Goal: Task Accomplishment & Management: Complete application form

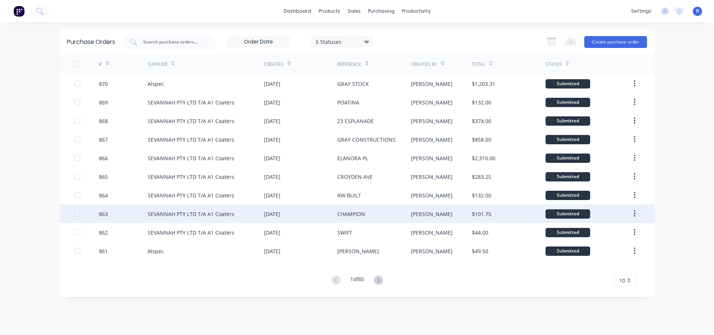
click at [251, 208] on div "SEVANNAH PTY LTD T/A A1 Coaters" at bounding box center [206, 213] width 116 height 19
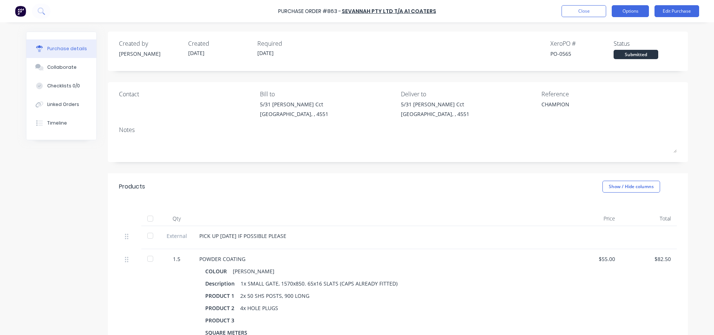
click at [621, 10] on button "Options" at bounding box center [629, 11] width 37 height 12
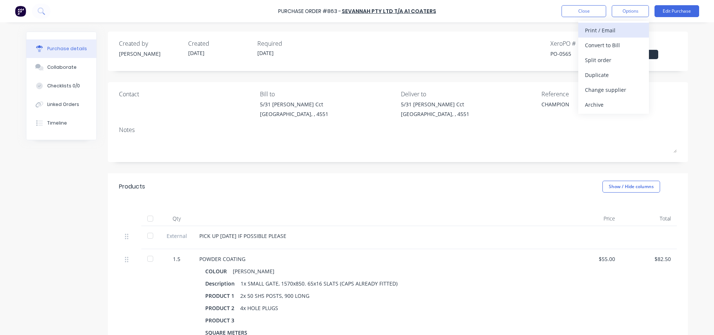
click at [607, 33] on div "Print / Email" at bounding box center [613, 30] width 57 height 11
click at [597, 44] on div "With pricing" at bounding box center [613, 45] width 57 height 11
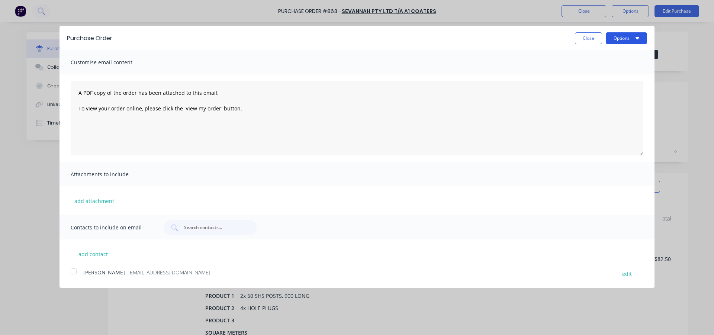
click at [610, 37] on button "Options" at bounding box center [625, 38] width 41 height 12
click at [597, 57] on div "Print" at bounding box center [611, 57] width 57 height 11
click at [581, 38] on button "Close" at bounding box center [588, 38] width 27 height 12
type textarea "x"
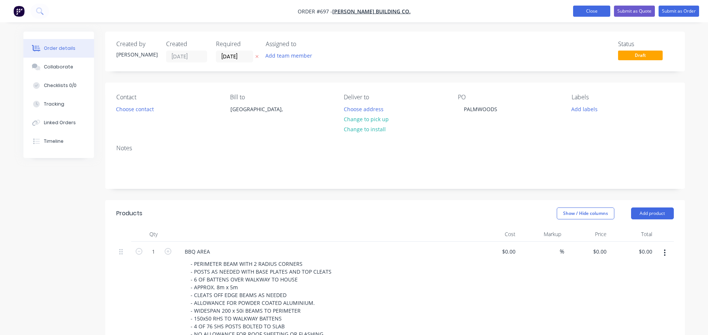
click at [595, 8] on button "Close" at bounding box center [591, 11] width 37 height 11
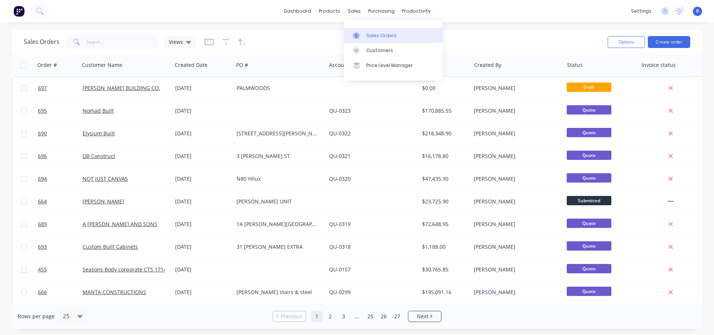
click at [364, 33] on link "Sales Orders" at bounding box center [393, 35] width 98 height 15
click at [110, 48] on input "text" at bounding box center [122, 42] width 72 height 15
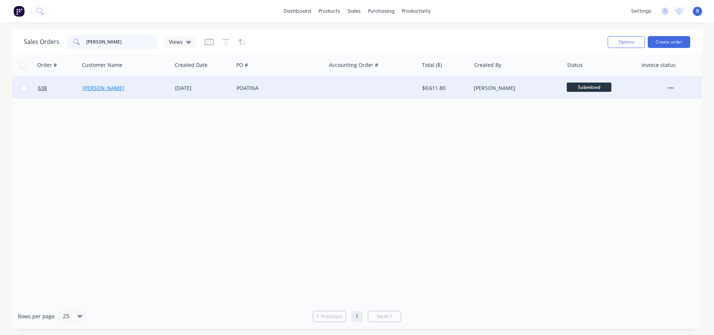
type input "[PERSON_NAME]"
click at [112, 88] on link "[PERSON_NAME]" at bounding box center [104, 87] width 42 height 7
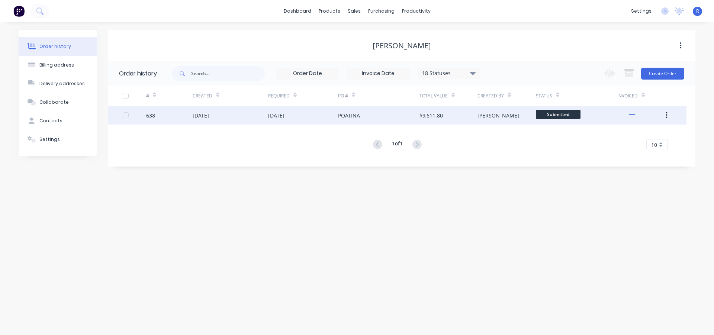
click at [511, 118] on div "[PERSON_NAME]" at bounding box center [506, 115] width 58 height 19
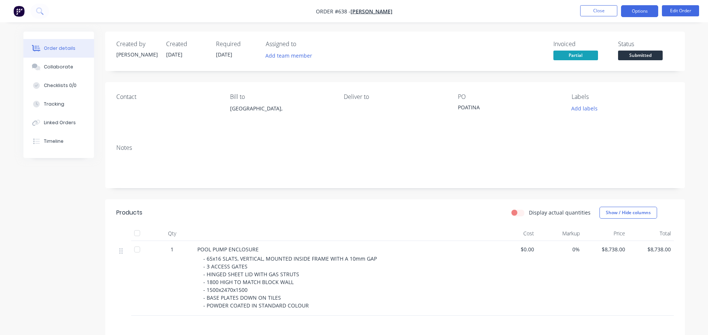
click at [633, 11] on button "Options" at bounding box center [639, 11] width 37 height 12
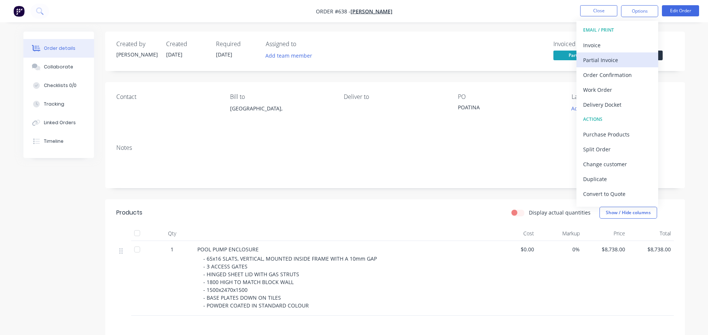
click at [594, 59] on div "Partial Invoice" at bounding box center [617, 60] width 68 height 11
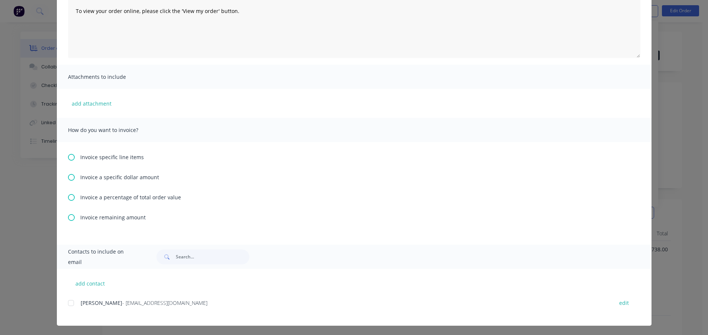
scroll to position [102, 0]
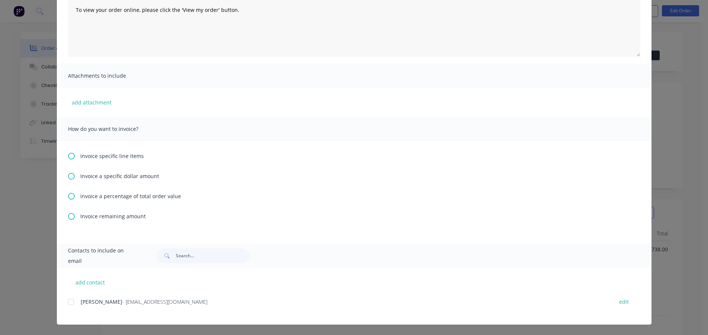
click at [67, 303] on div at bounding box center [71, 301] width 15 height 15
click at [68, 154] on icon at bounding box center [71, 156] width 7 height 7
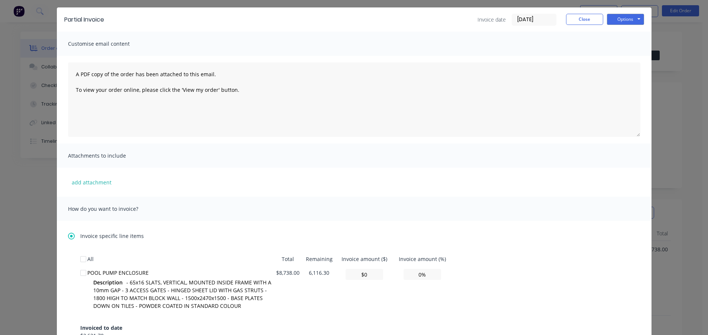
scroll to position [112, 0]
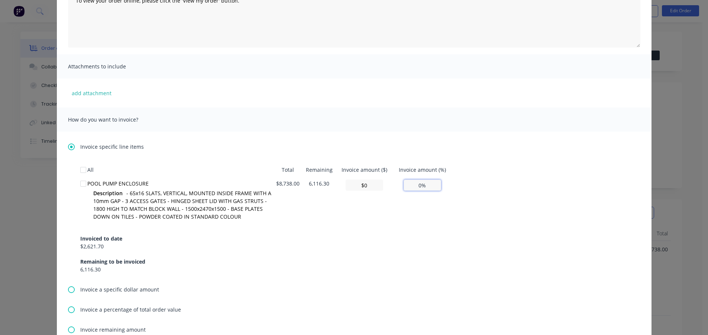
click at [420, 184] on input "0%" at bounding box center [423, 185] width 38 height 11
type input "$611.66"
type input "7%"
type input "$6,116.30"
type input "70.00%"
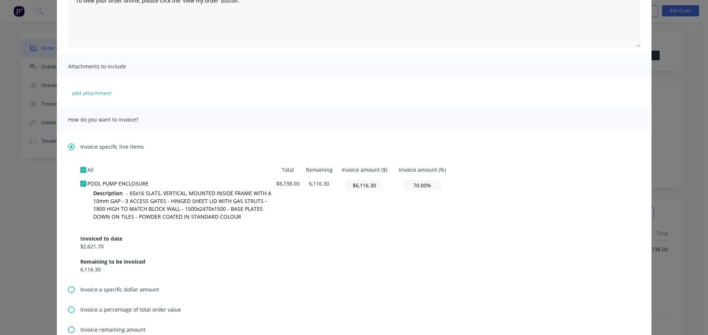
type input "$0.00"
type input "0%"
click at [407, 228] on div "Invoiced to date $2,621.70 Remaining to be invoiced 6,116.30" at bounding box center [354, 250] width 548 height 48
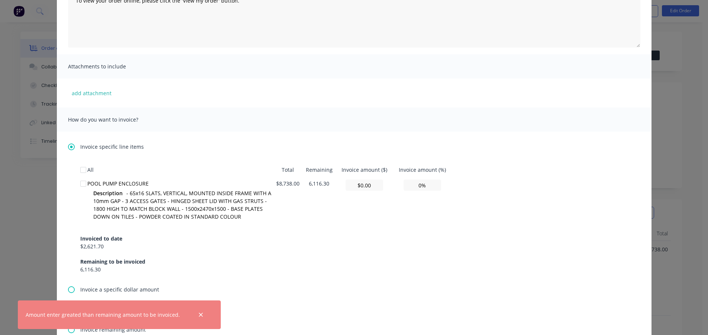
click at [377, 202] on td "$0.00" at bounding box center [364, 201] width 57 height 49
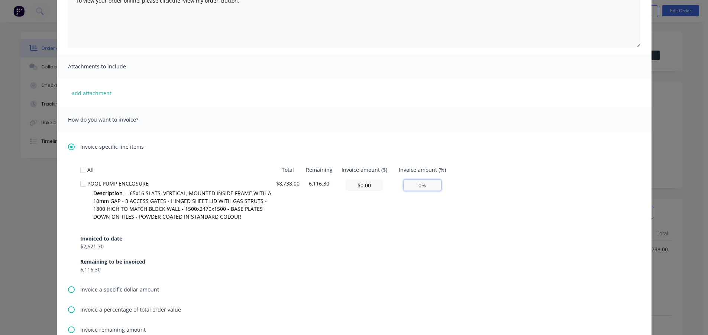
click at [419, 185] on input "0%" at bounding box center [423, 185] width 38 height 11
type input "$524.28"
type input "6%"
type input "$5,242.80"
type input "60%"
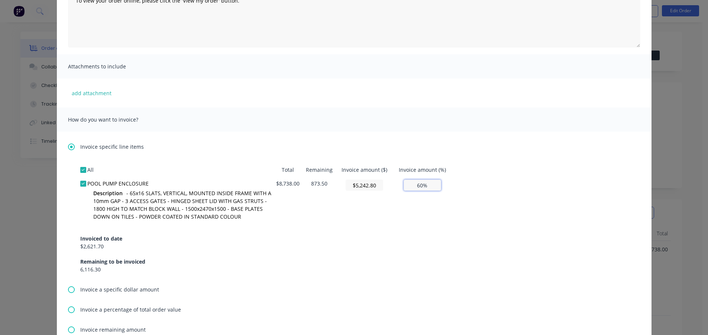
type input "$524.28"
type input "6%"
type input "$0"
type input "0%"
type input "$611.66"
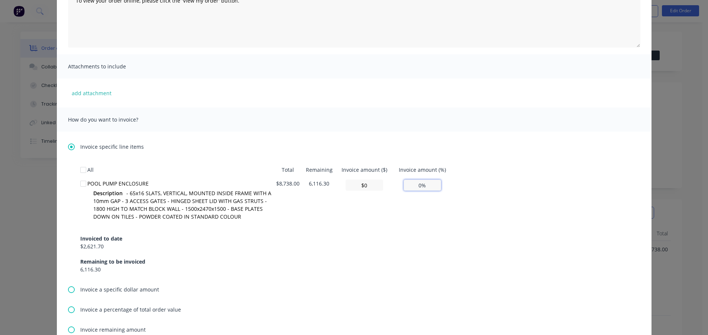
type input "7%"
type input "$6,116.30"
type input "70.00%"
type input "$0.00"
type input "0%"
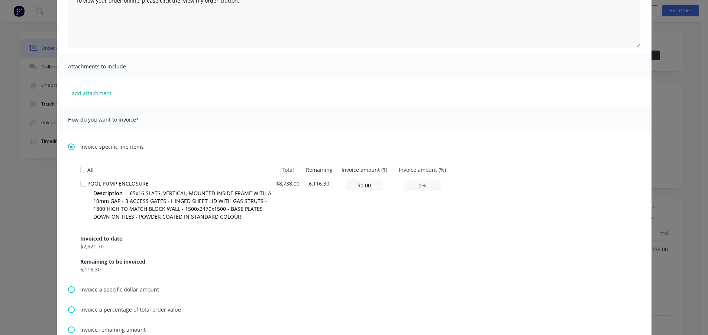
click at [414, 201] on td "0%" at bounding box center [422, 201] width 59 height 49
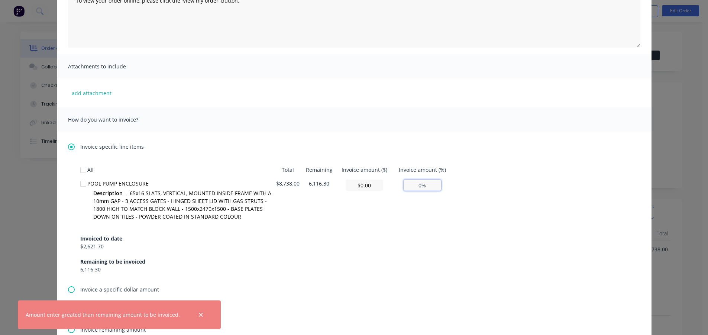
click at [419, 186] on input "0%" at bounding box center [423, 185] width 38 height 11
type input "$611.66"
type input "7%"
type input "$6,116.30"
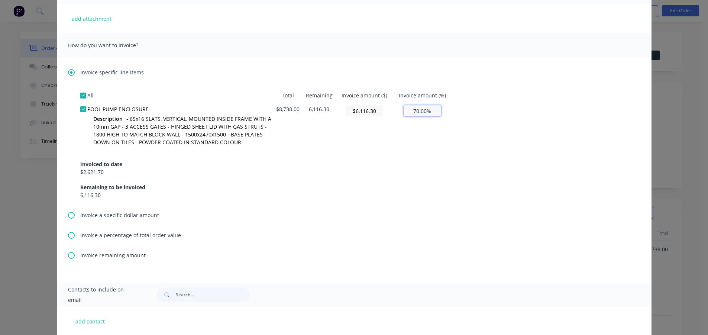
scroll to position [225, 0]
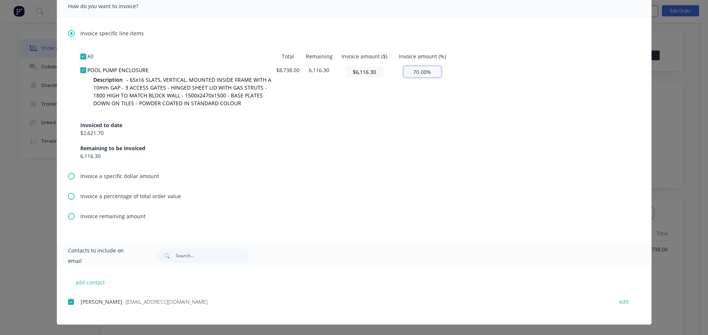
type input "70.00%"
type input "$0.00"
type input "0%"
click at [317, 228] on div "Invoice specific line items All Total Remaining Invoice amount ($) Invoice amou…" at bounding box center [354, 130] width 595 height 225
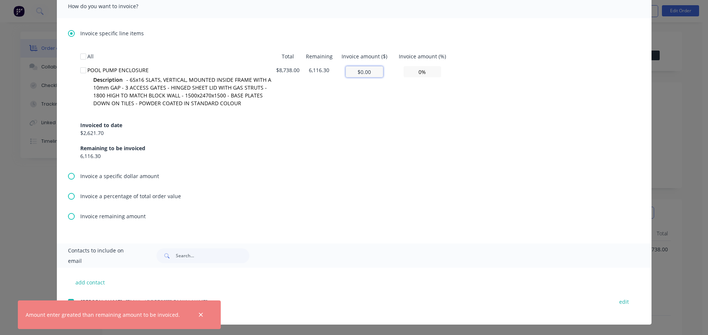
click at [365, 73] on input "$0.00" at bounding box center [365, 71] width 38 height 11
drag, startPoint x: 374, startPoint y: 74, endPoint x: 339, endPoint y: 75, distance: 35.4
click at [339, 75] on td "$0.00" at bounding box center [364, 87] width 57 height 49
type input "$6"
type input "0.07%"
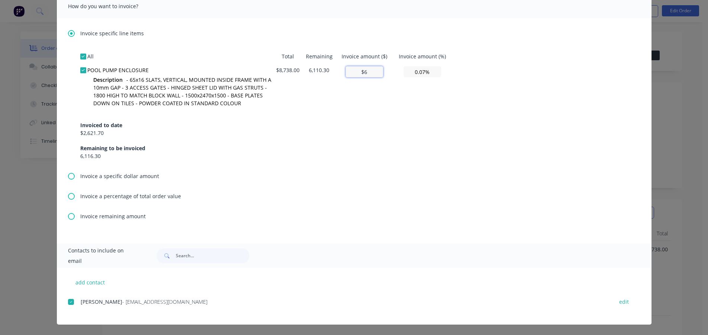
type input "$61"
type input "0.70%"
type input "$611"
type input "6.99%"
type input "$6,116"
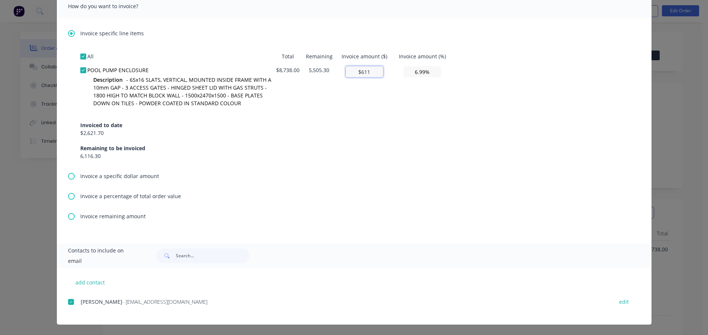
type input "69.99%"
type input "$6,116.3"
type input "70.00%"
type input "$6,116.3"
click at [343, 126] on div "Invoiced to date $2,621.70 Remaining to be invoiced 6,116.30" at bounding box center [354, 136] width 548 height 48
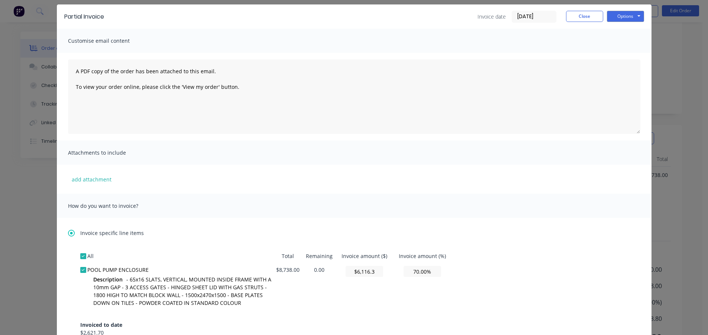
scroll to position [2, 0]
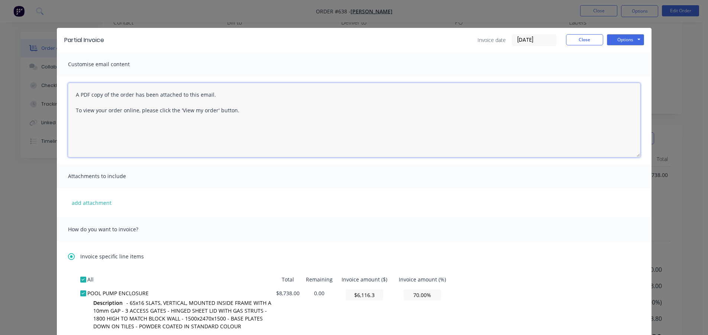
click at [73, 95] on textarea "A PDF copy of the order has been attached to this email. To view your order onl…" at bounding box center [354, 120] width 572 height 74
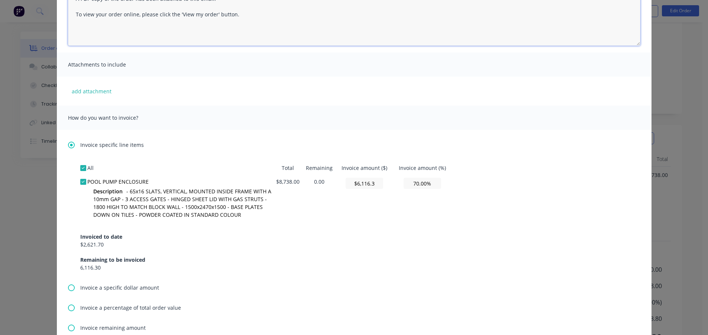
scroll to position [0, 0]
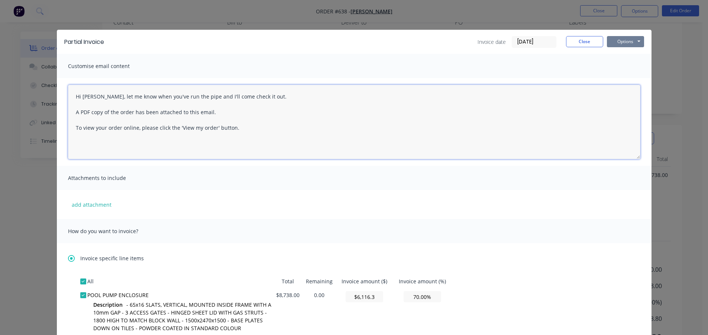
type textarea "Hi [PERSON_NAME], let me know when you've run the pipe and I'll come check it o…"
click at [622, 41] on button "Options" at bounding box center [625, 41] width 37 height 11
click at [624, 78] on button "Email" at bounding box center [631, 79] width 48 height 12
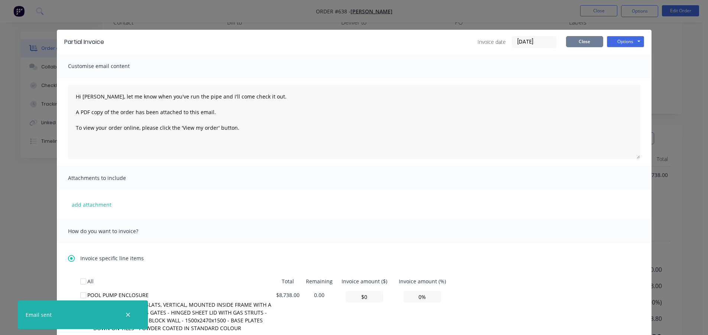
click at [591, 43] on button "Close" at bounding box center [584, 41] width 37 height 11
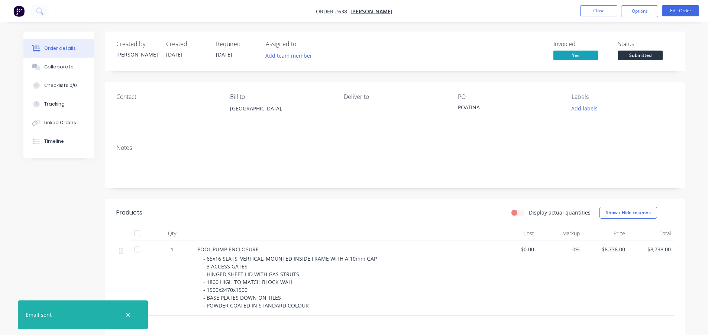
click at [627, 56] on span "Submitted" at bounding box center [640, 55] width 45 height 9
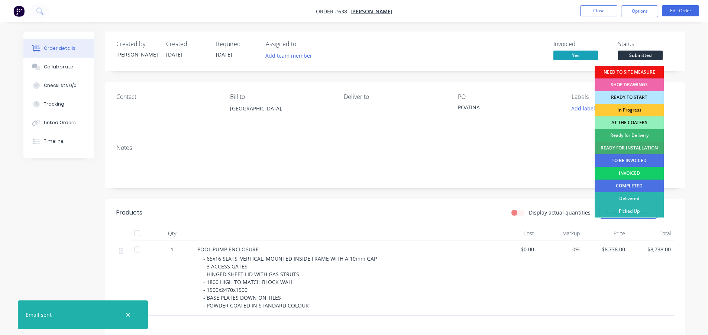
click at [623, 170] on div "INVOICED" at bounding box center [629, 173] width 69 height 13
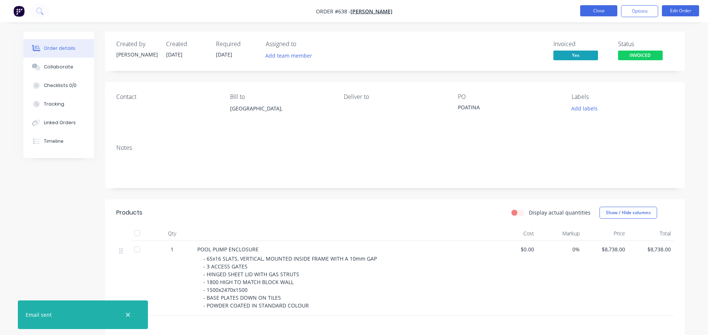
click at [594, 10] on button "Close" at bounding box center [598, 10] width 37 height 11
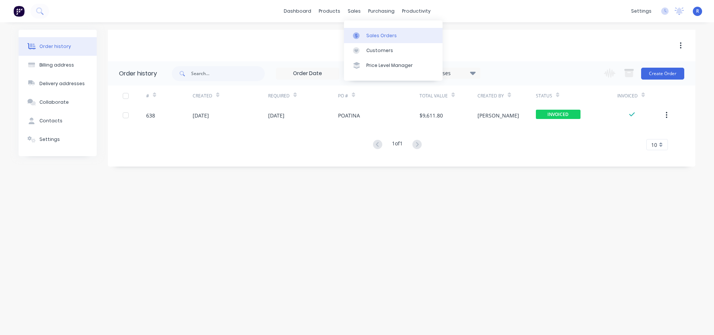
click at [377, 32] on div "Sales Orders" at bounding box center [381, 35] width 30 height 7
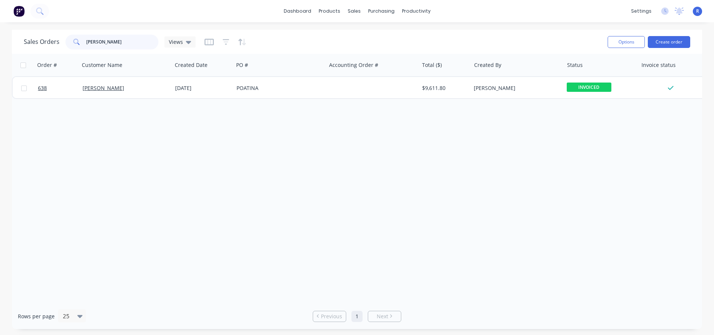
drag, startPoint x: 123, startPoint y: 46, endPoint x: 61, endPoint y: 47, distance: 62.8
click at [61, 47] on div "Sales Orders [PERSON_NAME] Views" at bounding box center [110, 42] width 172 height 15
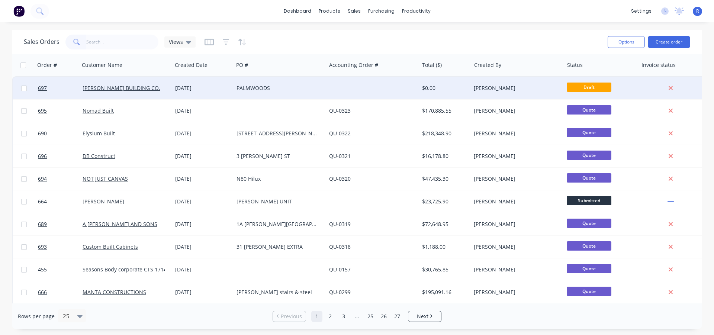
click at [297, 94] on div "PALMWOODS" at bounding box center [279, 88] width 93 height 22
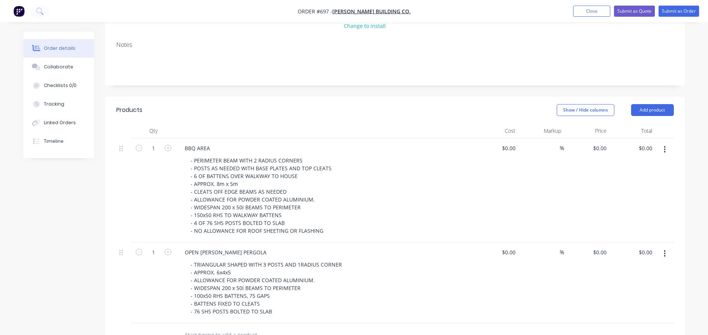
scroll to position [149, 0]
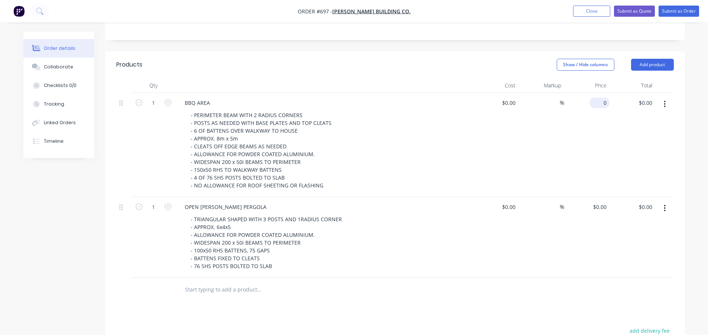
click at [602, 100] on input "0" at bounding box center [600, 102] width 17 height 11
type input "$15,500.00"
click at [390, 64] on div "Show / Hide columns Add product" at bounding box center [454, 65] width 439 height 12
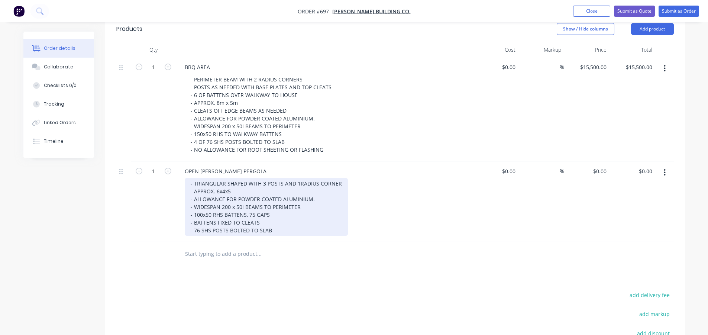
scroll to position [186, 0]
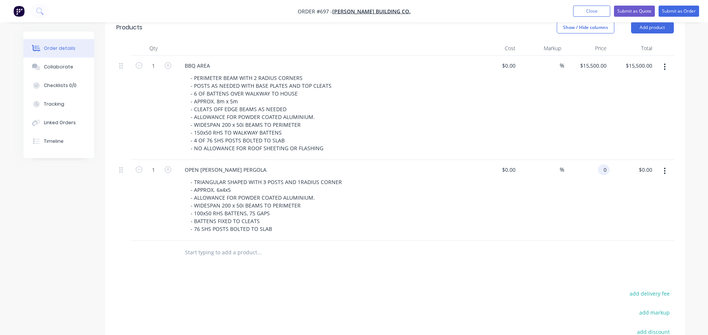
click at [604, 174] on input "0" at bounding box center [605, 169] width 9 height 11
type input "$18,924.00"
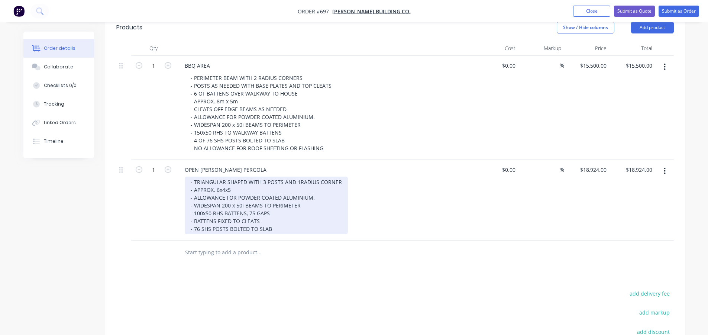
click at [279, 228] on div "- TRIANGULAR SHAPED WITH 3 POSTS AND 1RADIUS CORNER - APPROX. 6x4x5 - ALLOWANCE…" at bounding box center [266, 206] width 163 height 58
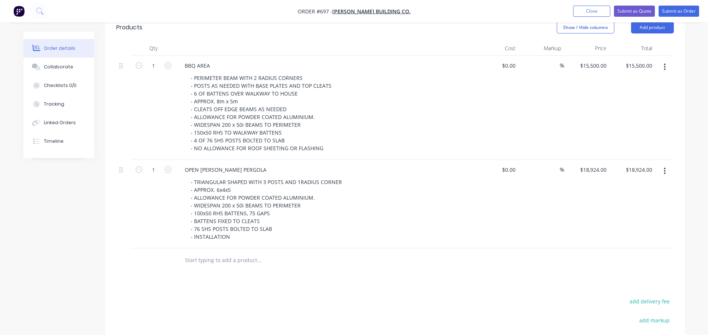
click at [372, 280] on div "Products Show / Hide columns Add product Qty Cost Markup Price Total 1 BBQ AREA…" at bounding box center [395, 232] width 580 height 437
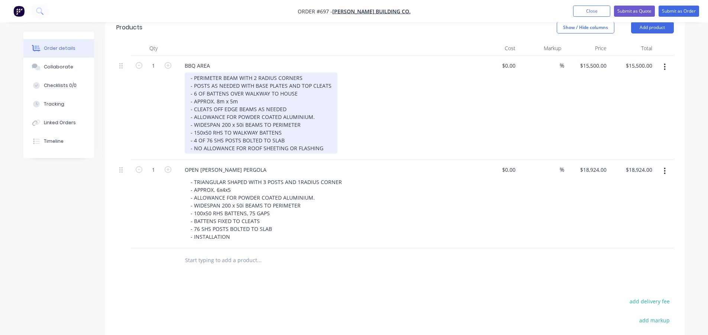
click at [325, 146] on div "- PERIMETER BEAM WITH 2 RADIUS CORNERS - POSTS AS NEEDED WITH BASE PLATES AND T…" at bounding box center [261, 112] width 153 height 81
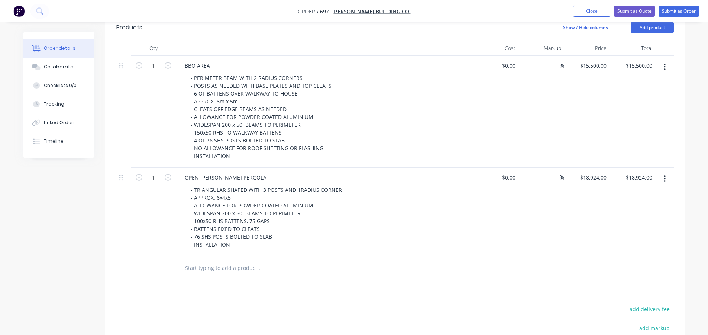
click at [608, 66] on input "15500" at bounding box center [594, 65] width 30 height 11
type input "$20,680.00"
click at [510, 283] on div "Products Show / Hide columns Add product Qty Cost Markup Price Total 1 BBQ AREA…" at bounding box center [395, 236] width 580 height 445
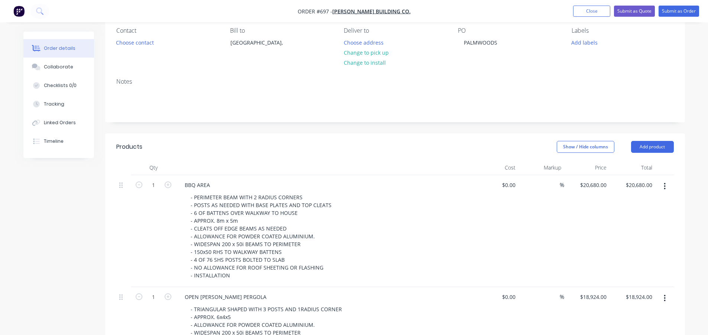
scroll to position [37, 0]
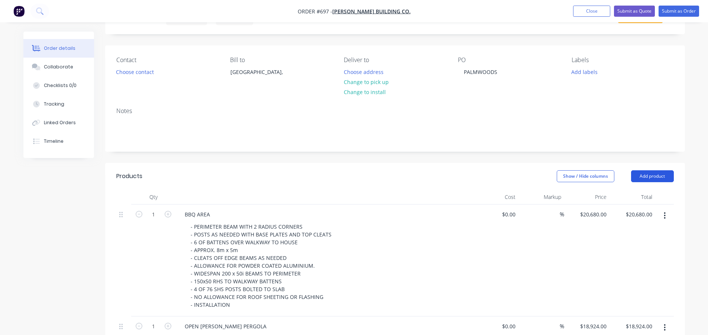
click at [639, 177] on button "Add product" at bounding box center [652, 176] width 43 height 12
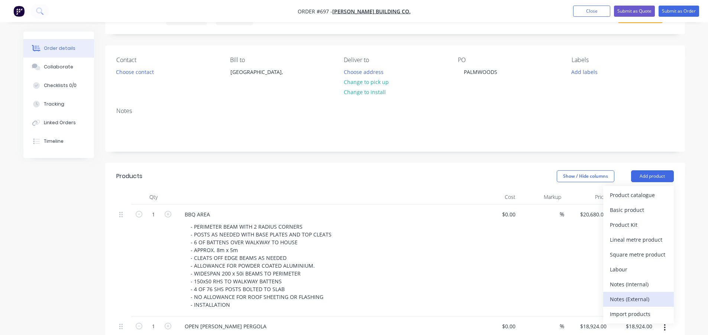
click at [646, 299] on div "Notes (External)" at bounding box center [638, 299] width 57 height 11
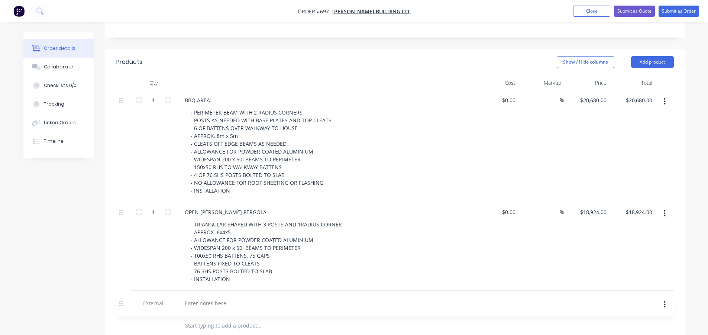
scroll to position [152, 0]
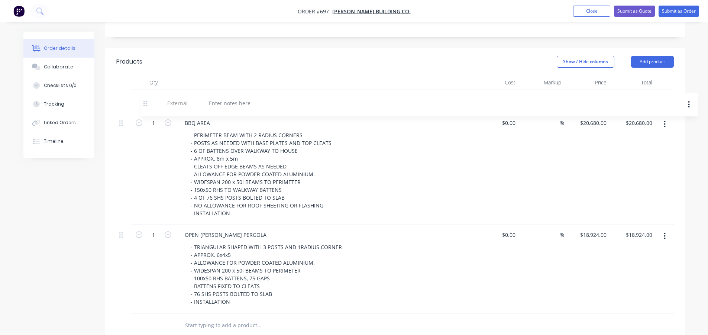
drag, startPoint x: 122, startPoint y: 304, endPoint x: 146, endPoint y: 102, distance: 204.1
click at [146, 102] on div "1 BBQ AREA - PERIMETER BEAM WITH 2 RADIUS CORNERS - POSTS AS NEEDED WITH BASE P…" at bounding box center [395, 201] width 558 height 223
click at [211, 100] on div at bounding box center [206, 99] width 54 height 11
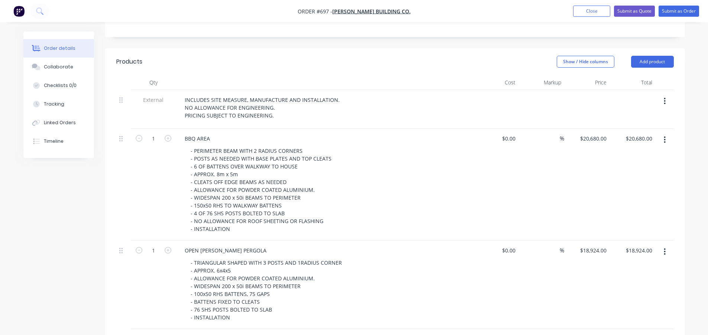
click at [37, 222] on div "Created by [PERSON_NAME] Created [DATE] Required [DATE] Assigned to Add team me…" at bounding box center [354, 211] width 662 height 663
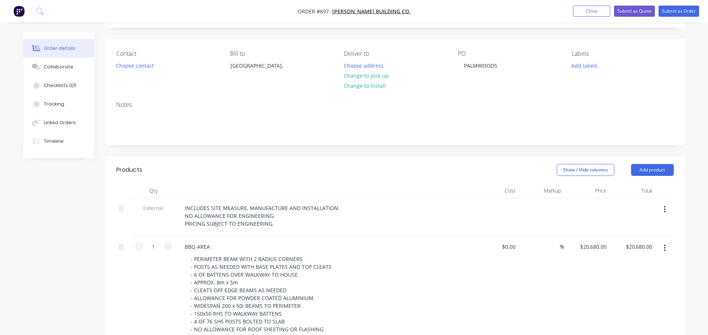
scroll to position [40, 0]
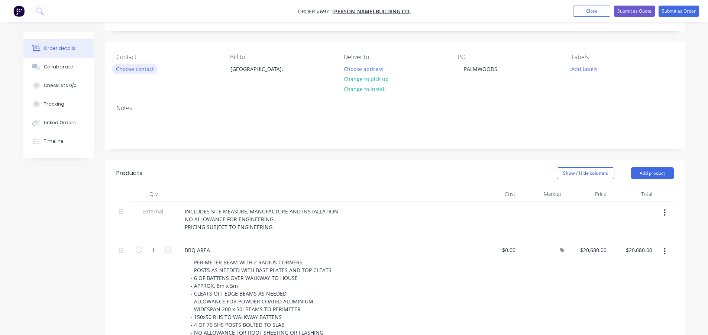
click at [140, 69] on button "Choose contact" at bounding box center [135, 69] width 46 height 10
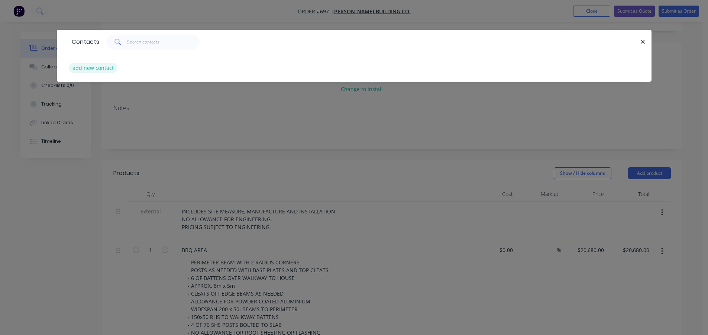
click at [88, 70] on button "add new contact" at bounding box center [93, 68] width 49 height 10
select select "AU"
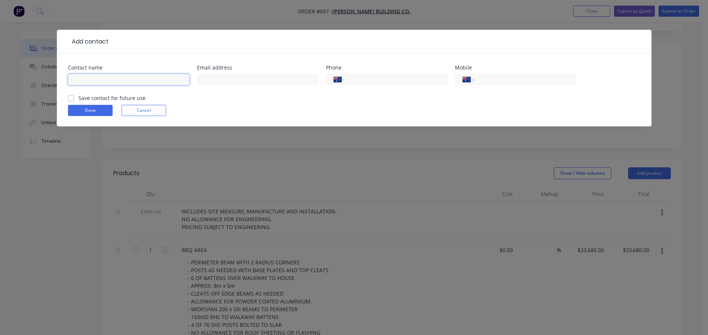
click at [138, 83] on input "text" at bounding box center [129, 79] width 122 height 11
type input "[PERSON_NAME]"
click at [163, 54] on div "Contact name [PERSON_NAME] Email address Phone International [GEOGRAPHIC_DATA] …" at bounding box center [354, 90] width 595 height 72
click at [250, 78] on input "text" at bounding box center [258, 79] width 122 height 11
paste input "[EMAIL_ADDRESS][DOMAIN_NAME]"
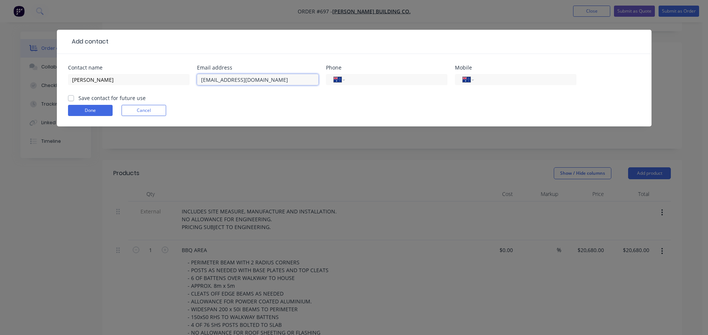
type input "[EMAIL_ADDRESS][DOMAIN_NAME]"
click at [522, 75] on input "tel" at bounding box center [523, 79] width 89 height 9
drag, startPoint x: 476, startPoint y: 79, endPoint x: 462, endPoint y: 80, distance: 13.8
click at [462, 80] on div "International [GEOGRAPHIC_DATA] [GEOGRAPHIC_DATA] [GEOGRAPHIC_DATA] [GEOGRAPHIC…" at bounding box center [516, 79] width 122 height 11
paste input "839 155"
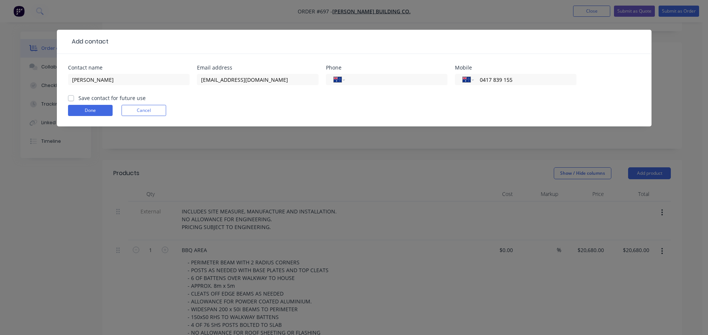
type input "0417 839 155"
click at [436, 103] on form "Contact name [PERSON_NAME] Email address [EMAIL_ADDRESS][DOMAIN_NAME] Phone Int…" at bounding box center [354, 95] width 572 height 61
click at [78, 98] on label "Save contact for future use" at bounding box center [111, 98] width 67 height 8
click at [70, 98] on input "Save contact for future use" at bounding box center [71, 97] width 6 height 7
checkbox input "true"
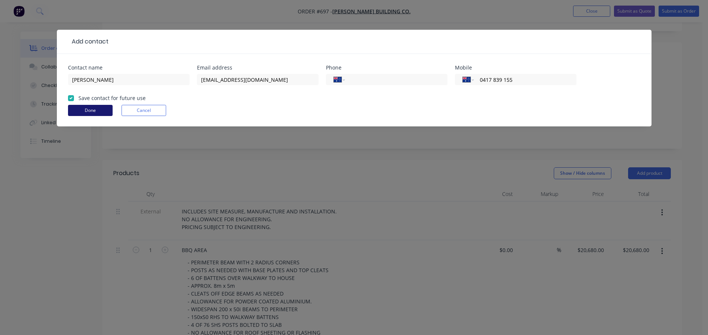
click at [78, 109] on button "Done" at bounding box center [90, 110] width 45 height 11
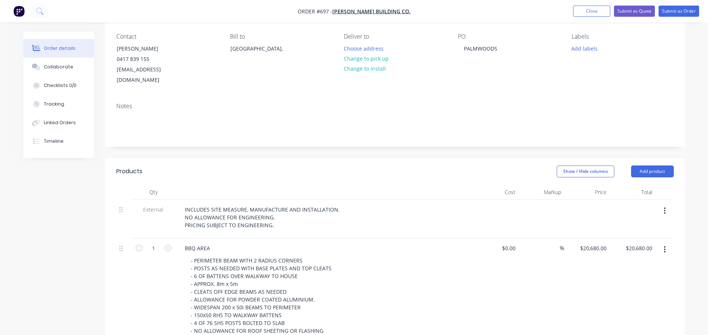
scroll to position [0, 0]
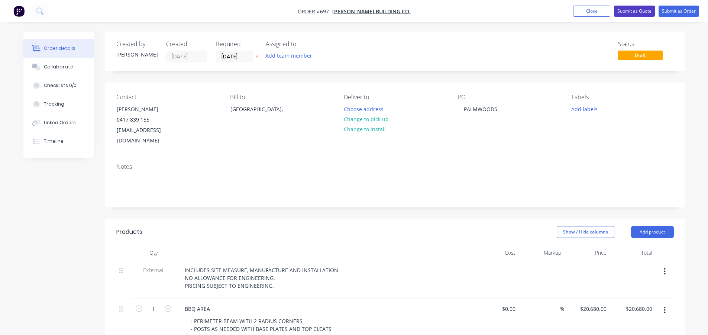
click at [624, 13] on button "Submit as Quote" at bounding box center [634, 11] width 41 height 11
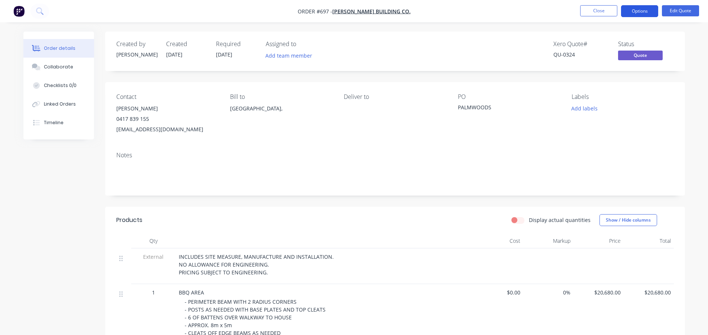
click at [640, 10] on button "Options" at bounding box center [639, 11] width 37 height 12
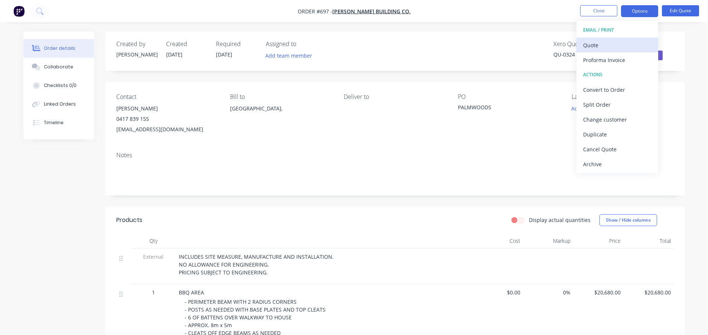
click at [608, 40] on div "Quote" at bounding box center [617, 45] width 68 height 11
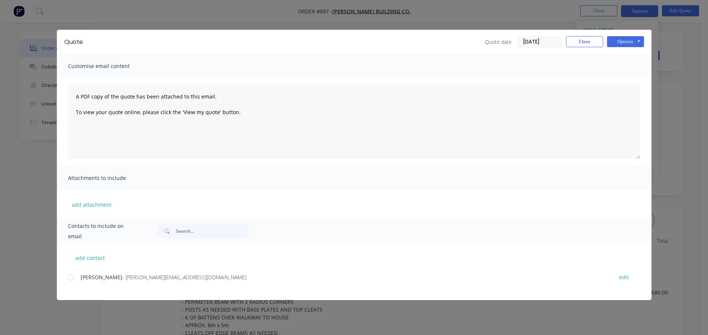
click at [71, 278] on div at bounding box center [71, 277] width 15 height 15
click at [637, 41] on button "Options" at bounding box center [625, 41] width 37 height 11
click at [684, 89] on div "Quote Quote date [DATE] Close Options Preview Print Email Customise email conte…" at bounding box center [354, 167] width 708 height 335
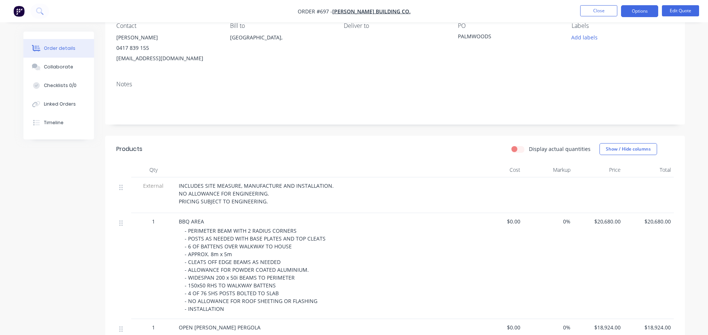
scroll to position [74, 0]
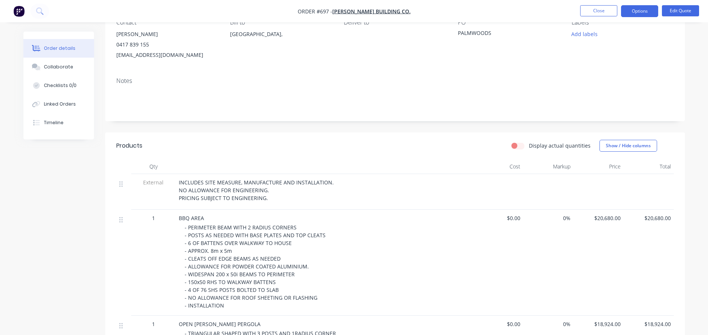
click at [602, 218] on span "$20,680.00" at bounding box center [598, 218] width 44 height 8
click at [637, 10] on button "Options" at bounding box center [639, 11] width 37 height 12
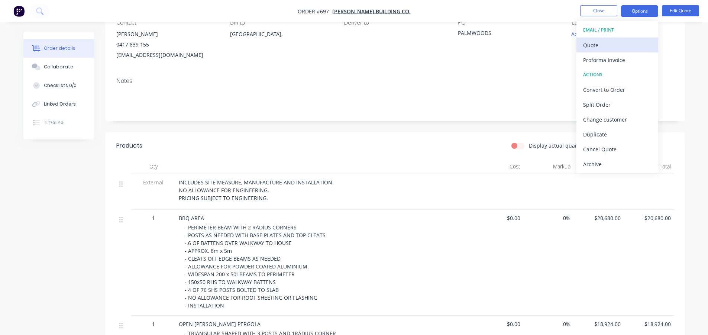
click at [600, 43] on div "Quote" at bounding box center [617, 45] width 68 height 11
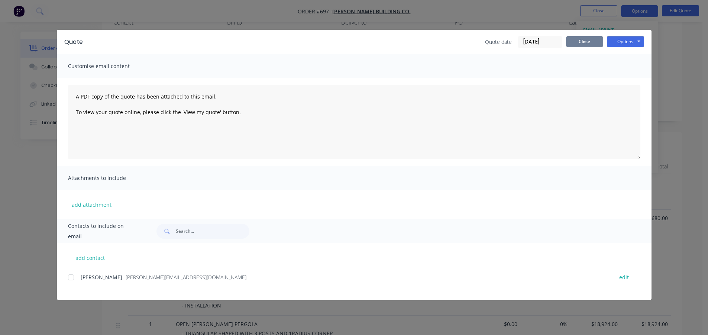
click at [583, 41] on button "Close" at bounding box center [584, 41] width 37 height 11
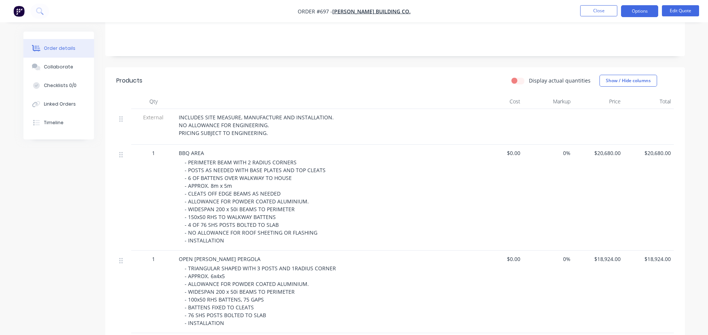
scroll to position [121, 0]
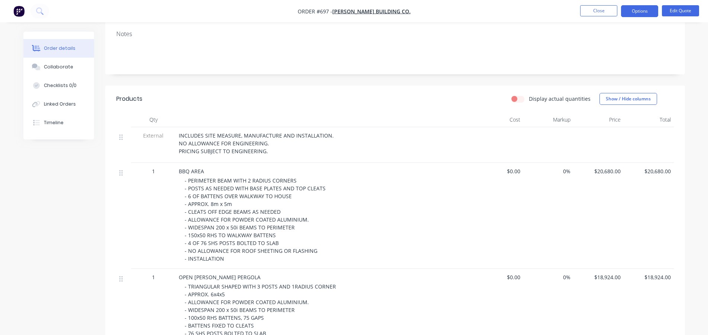
click at [266, 152] on div "INCLUDES SITE MEASURE, MANUFACTURE AND INSTALLATION. NO ALLOWANCE FOR ENGINEERI…" at bounding box center [324, 143] width 291 height 23
click at [681, 12] on button "Edit Quote" at bounding box center [680, 10] width 37 height 11
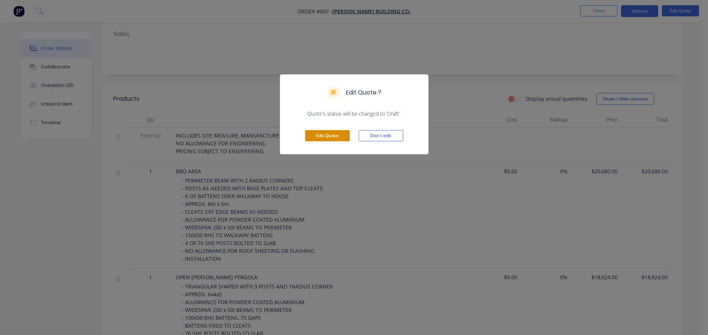
click at [323, 138] on button "Edit Quote" at bounding box center [327, 135] width 45 height 11
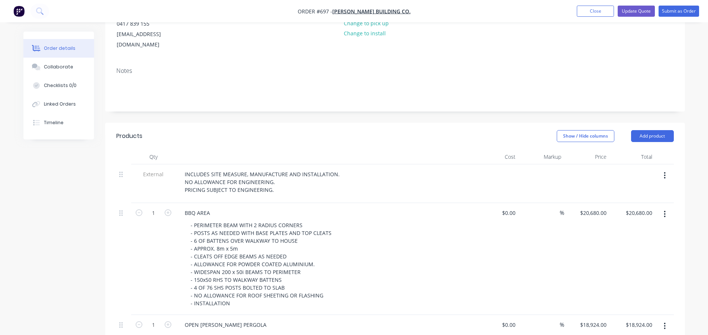
scroll to position [112, 0]
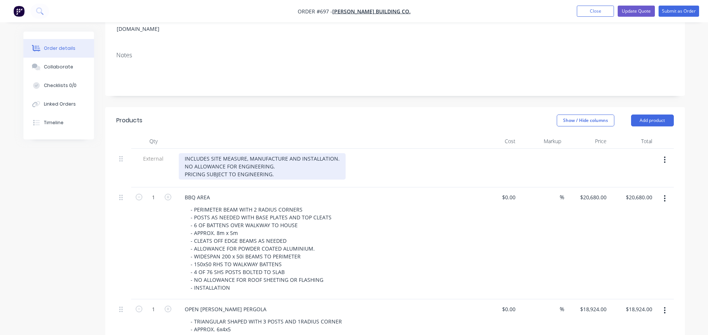
click at [272, 164] on div "INCLUDES SITE MEASURE, MANUFACTURE AND INSTALLATION. NO ALLOWANCE FOR ENGINEERI…" at bounding box center [262, 166] width 167 height 26
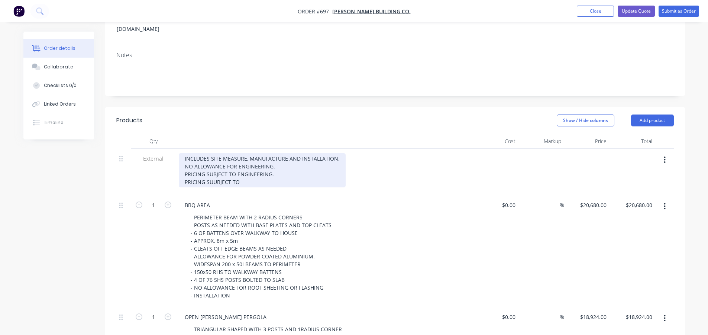
drag, startPoint x: 242, startPoint y: 174, endPoint x: 183, endPoint y: 174, distance: 58.7
click at [183, 174] on div "INCLUDES SITE MEASURE, MANUFACTURE AND INSTALLATION. NO ALLOWANCE FOR ENGINEERI…" at bounding box center [262, 170] width 167 height 34
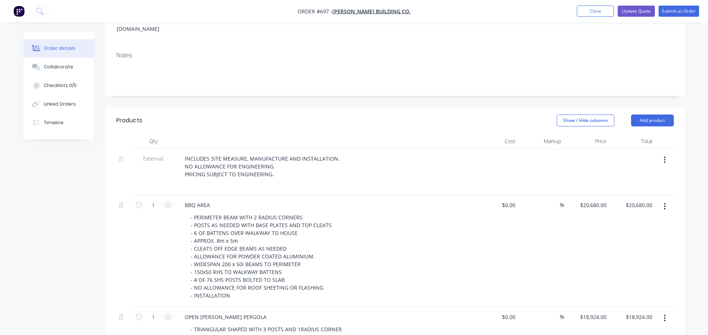
click at [205, 119] on header "Products Show / Hide columns Add product" at bounding box center [395, 120] width 580 height 27
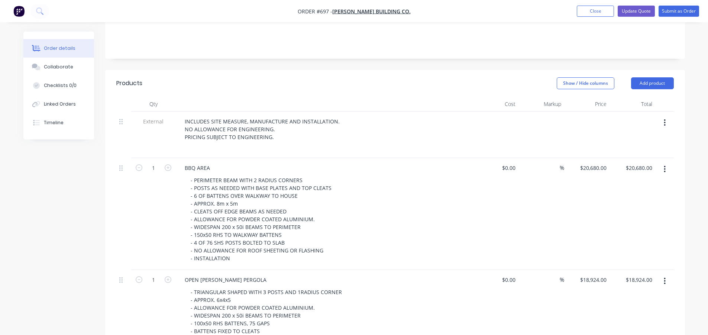
scroll to position [0, 0]
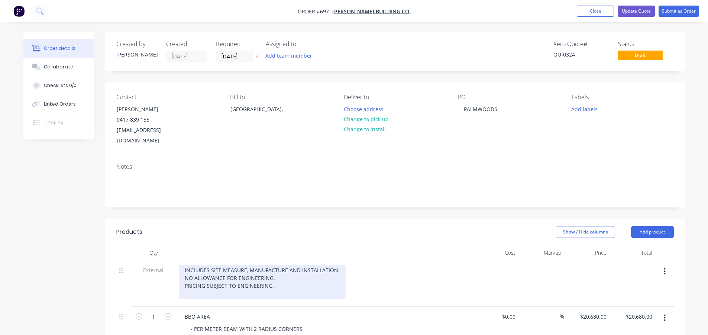
click at [282, 278] on div "INCLUDES SITE MEASURE, MANUFACTURE AND INSTALLATION. NO ALLOWANCE FOR ENGINEERI…" at bounding box center [262, 282] width 167 height 34
click at [275, 281] on div "INCLUDES SITE MEASURE, MANUFACTURE AND INSTALLATION. NO ALLOWANCE FOR ENGINEERI…" at bounding box center [262, 282] width 167 height 34
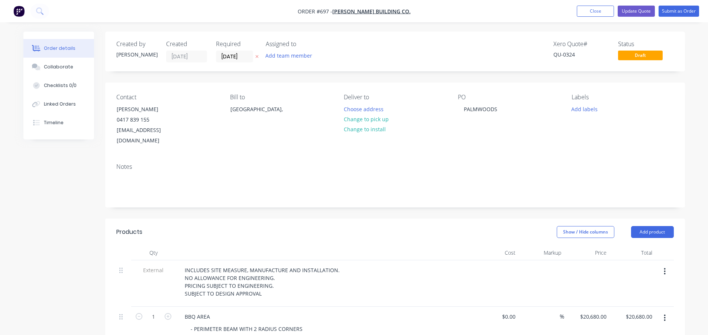
click at [320, 226] on div "Show / Hide columns Add product" at bounding box center [454, 232] width 439 height 12
drag, startPoint x: 592, startPoint y: 306, endPoint x: 595, endPoint y: 310, distance: 5.4
click at [593, 311] on input "20680" at bounding box center [594, 316] width 30 height 11
click at [598, 311] on input "20680" at bounding box center [600, 316] width 19 height 11
type input "$21,680.00"
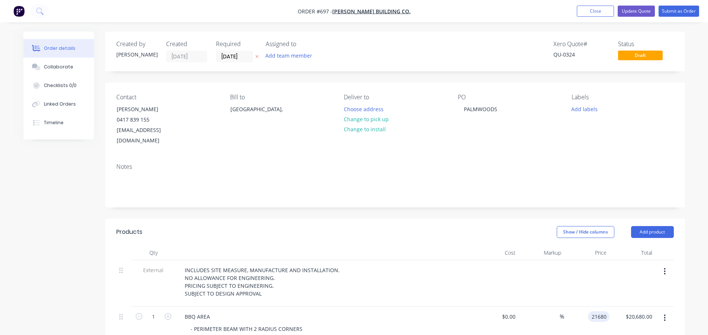
type input "$21,680.00"
click at [430, 226] on div "Show / Hide columns Add product" at bounding box center [454, 232] width 439 height 12
click at [639, 9] on button "Update Quote" at bounding box center [636, 11] width 37 height 11
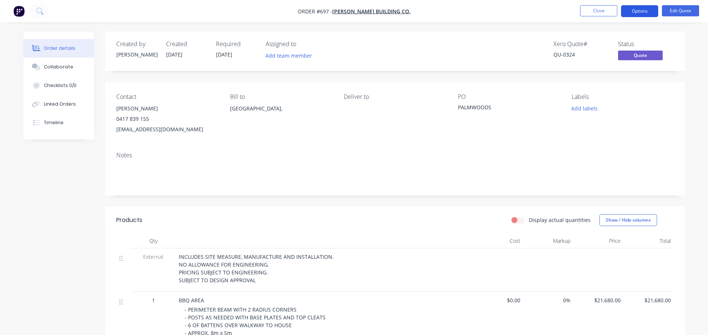
click at [639, 10] on button "Options" at bounding box center [639, 11] width 37 height 12
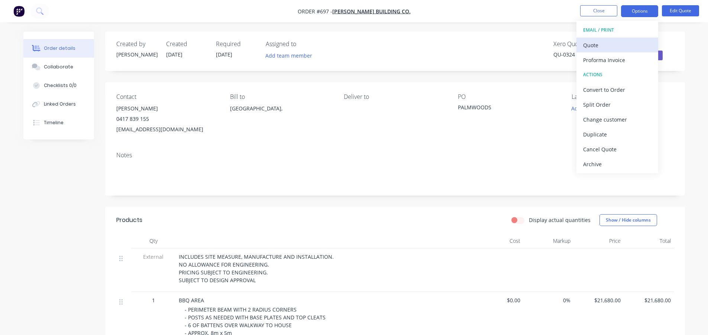
click at [592, 43] on div "Quote" at bounding box center [617, 45] width 68 height 11
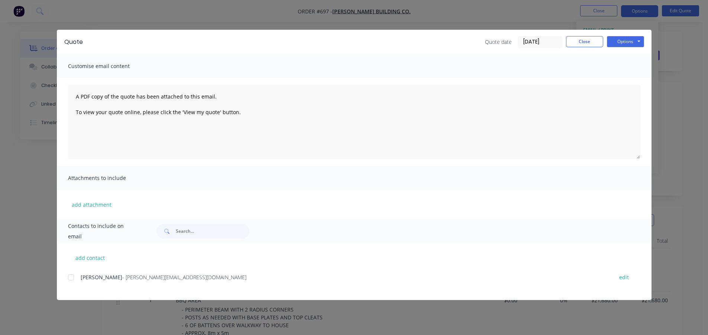
drag, startPoint x: 70, startPoint y: 277, endPoint x: 115, endPoint y: 261, distance: 48.4
click at [70, 277] on div at bounding box center [71, 277] width 15 height 15
click at [631, 42] on button "Options" at bounding box center [625, 41] width 37 height 11
click at [619, 68] on button "Print" at bounding box center [631, 67] width 48 height 12
